Goal: Task Accomplishment & Management: Use online tool/utility

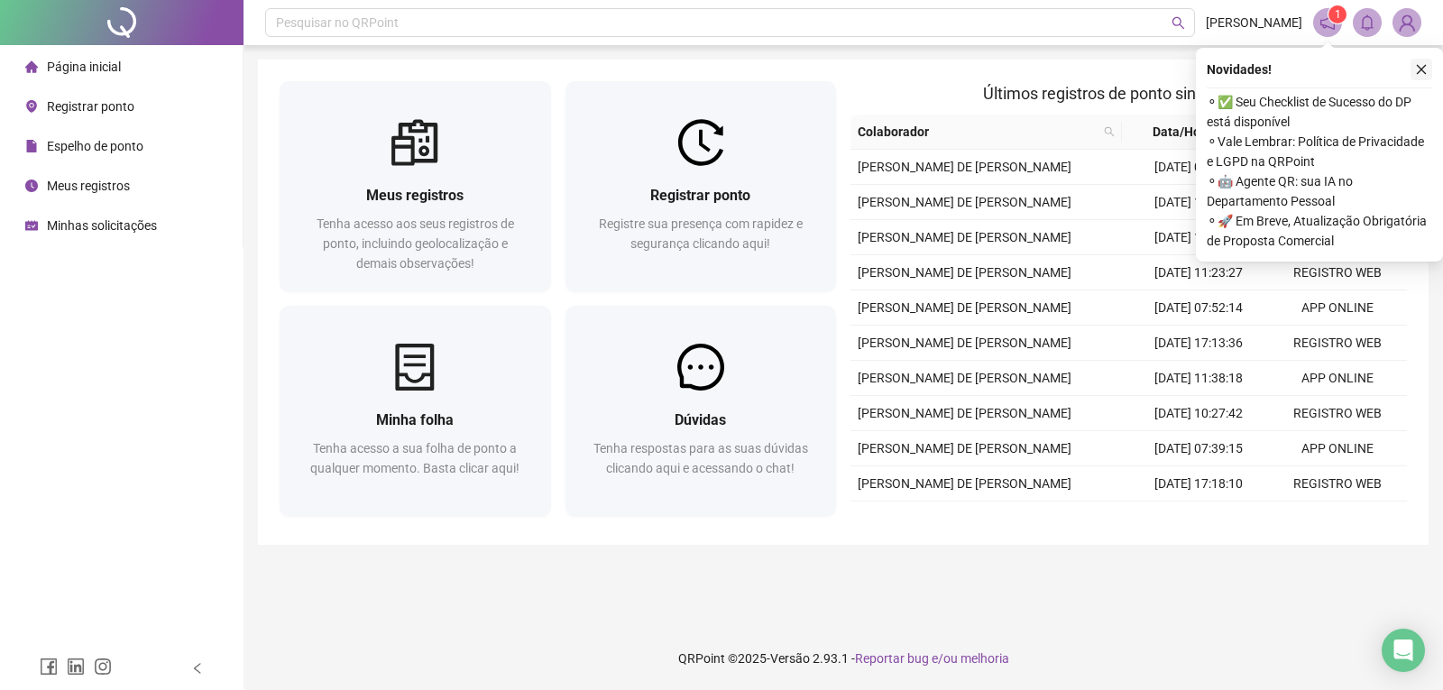
click at [1425, 66] on icon "close" at bounding box center [1421, 70] width 10 height 10
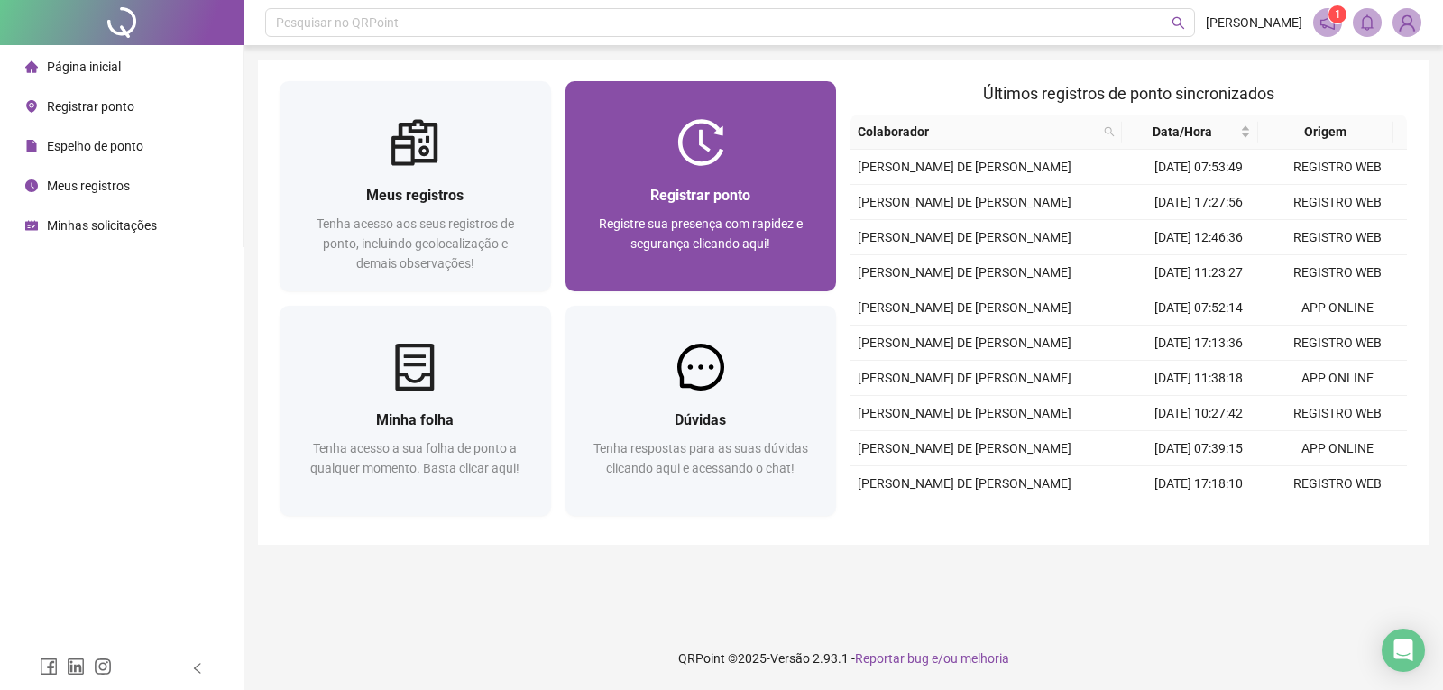
click at [719, 170] on div "Registrar ponto Registre sua presença com rapidez e segurança clicando aqui!" at bounding box center [700, 228] width 271 height 125
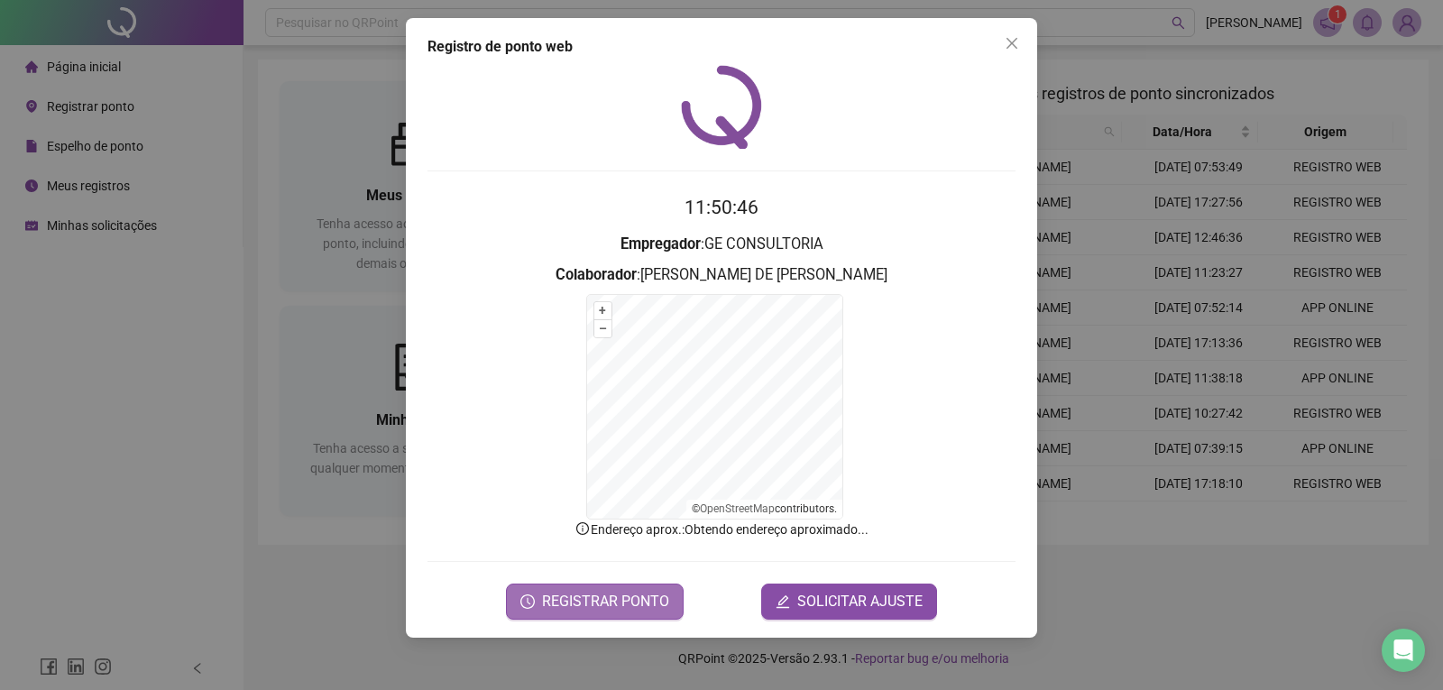
click at [625, 601] on span "REGISTRAR PONTO" at bounding box center [605, 602] width 127 height 22
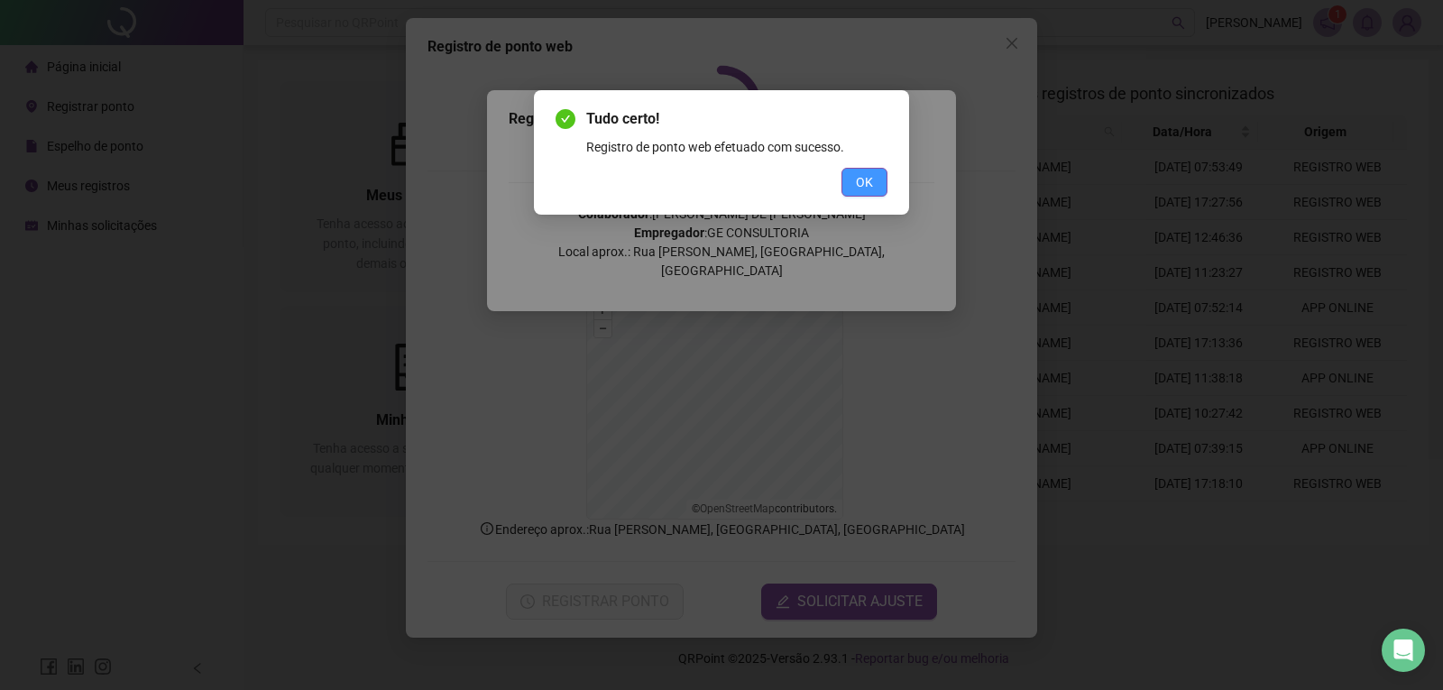
click at [871, 193] on button "OK" at bounding box center [864, 182] width 46 height 29
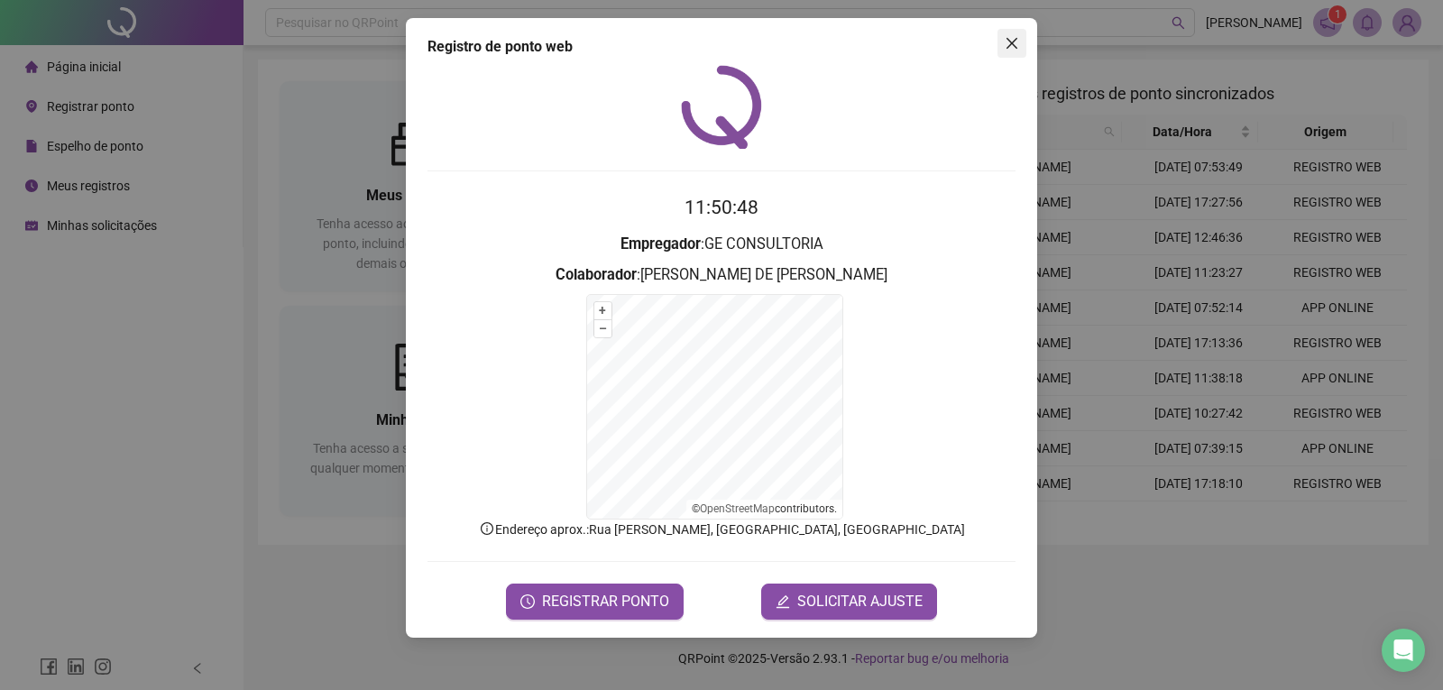
click at [1015, 44] on icon "close" at bounding box center [1011, 43] width 14 height 14
